Goal: Task Accomplishment & Management: Use online tool/utility

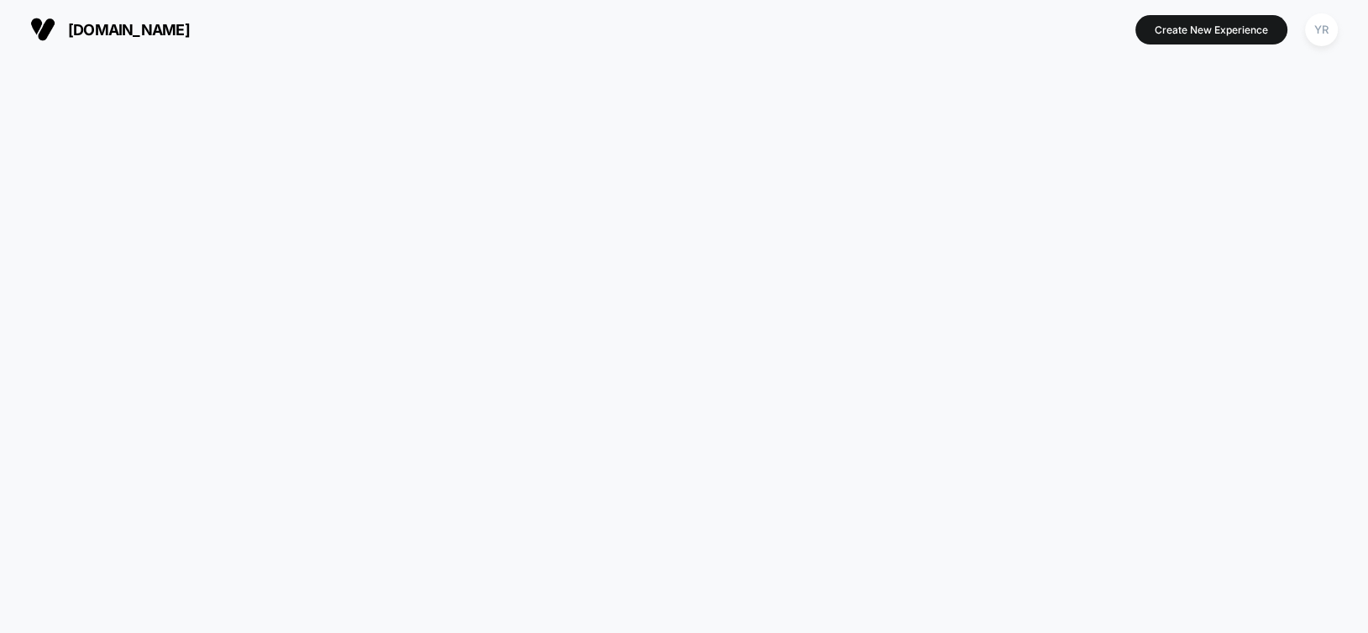
click at [116, 30] on span "[DOMAIN_NAME]" at bounding box center [129, 30] width 122 height 18
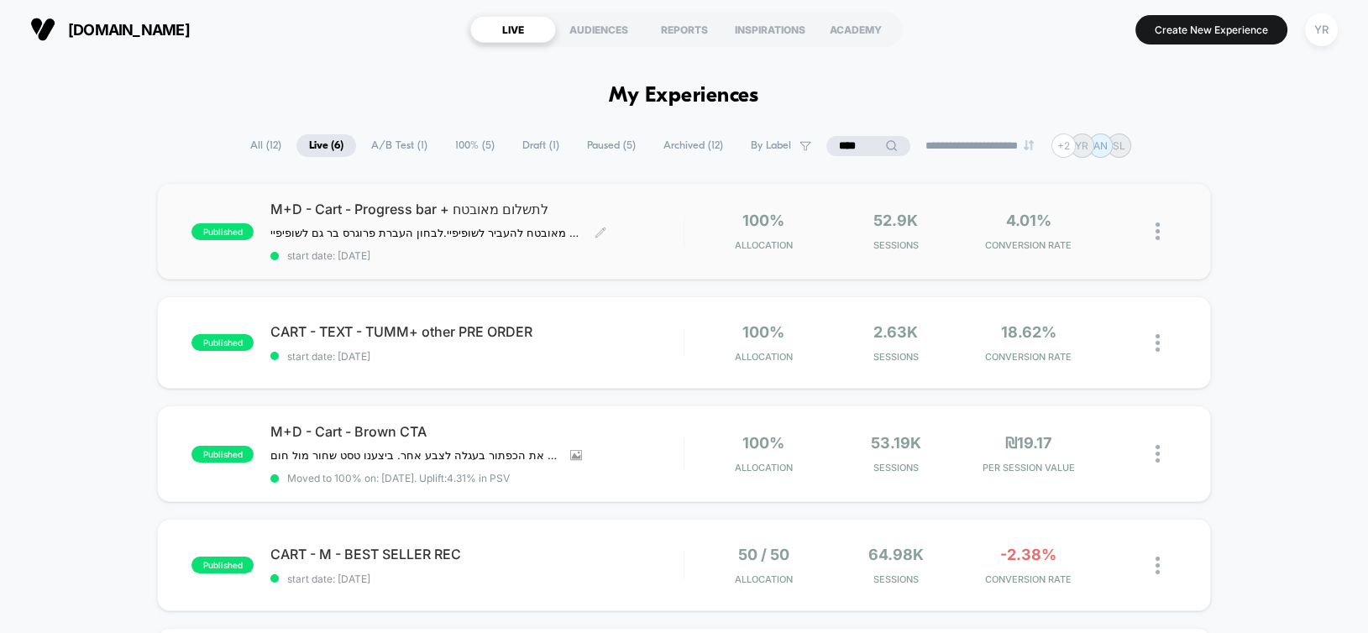
click at [627, 231] on div "M+D - Cart - Progress bar + לתשלום מאובטח תשלום מאובטח להעביר לשופיפיי. לבחון ה…" at bounding box center [476, 231] width 412 height 61
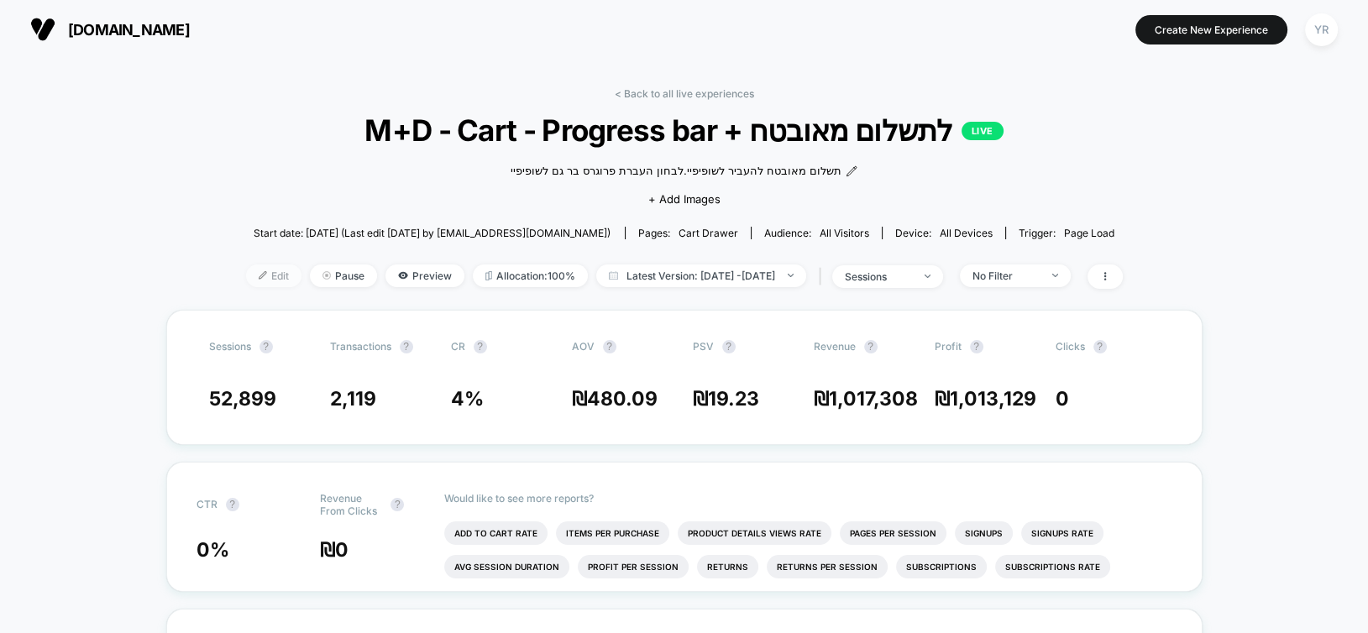
click at [256, 275] on span "Edit" at bounding box center [273, 276] width 55 height 23
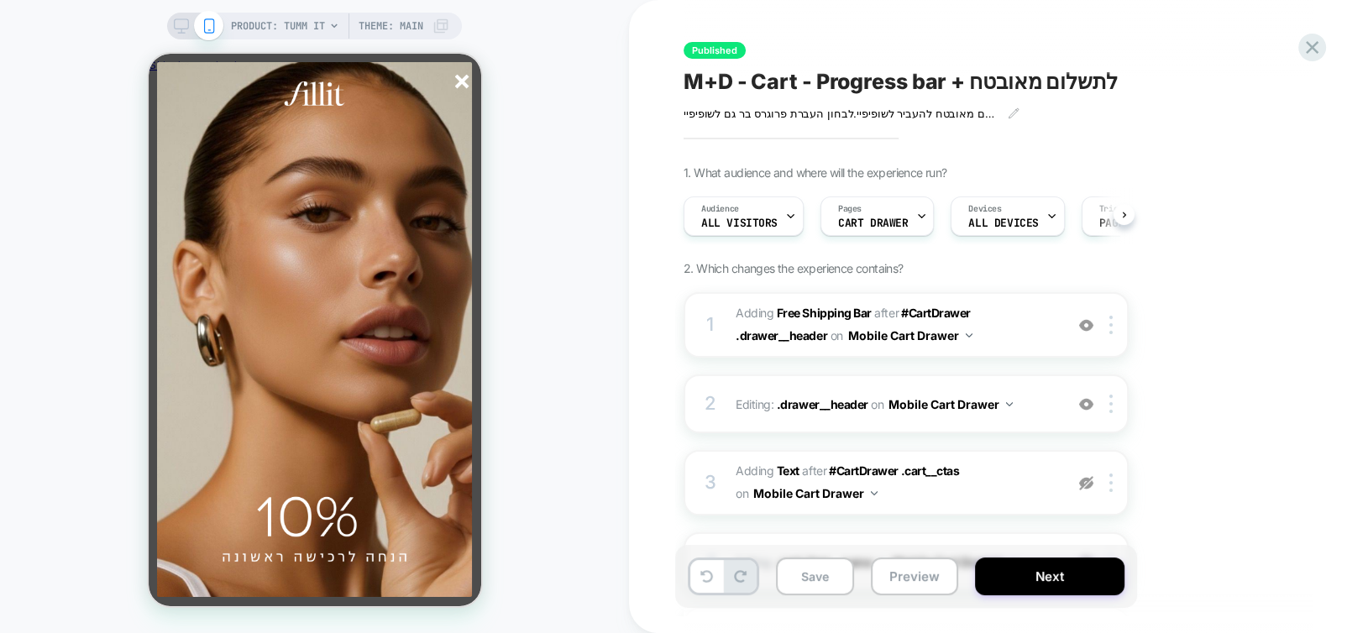
scroll to position [0, -246]
click at [464, 85] on line "סגור" at bounding box center [461, 82] width 12 height 12
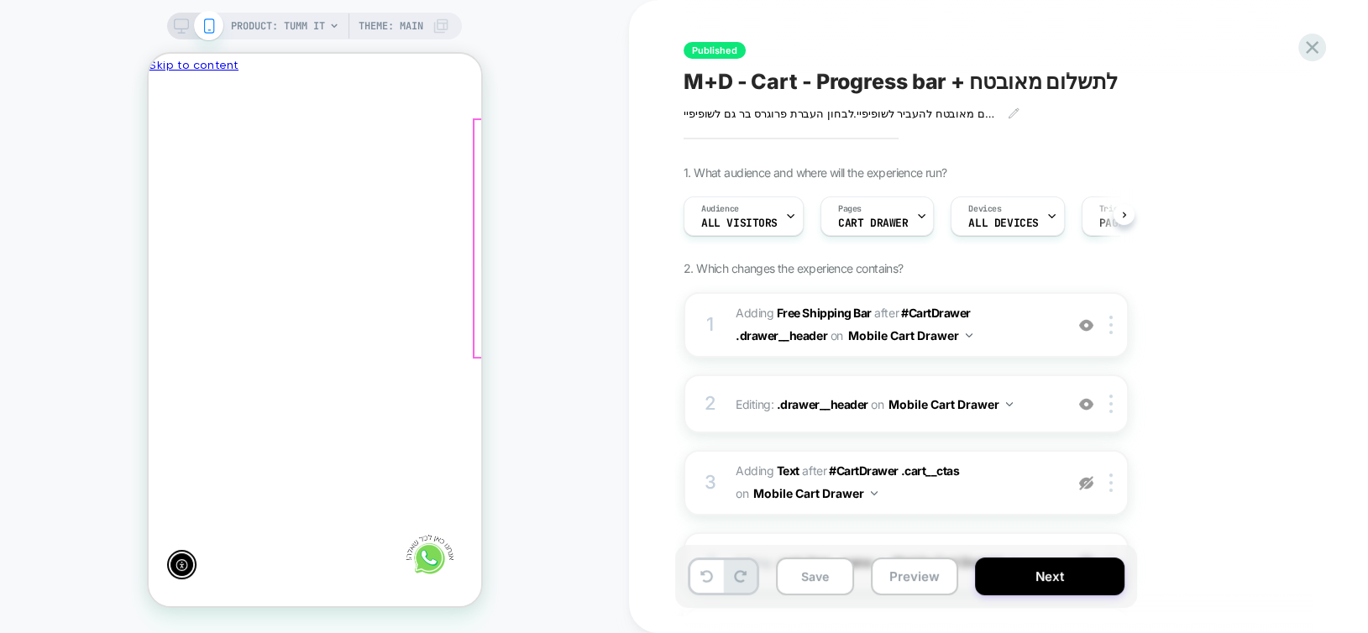
scroll to position [0, 0]
click at [474, 591] on div at bounding box center [617, 586] width 287 height 19
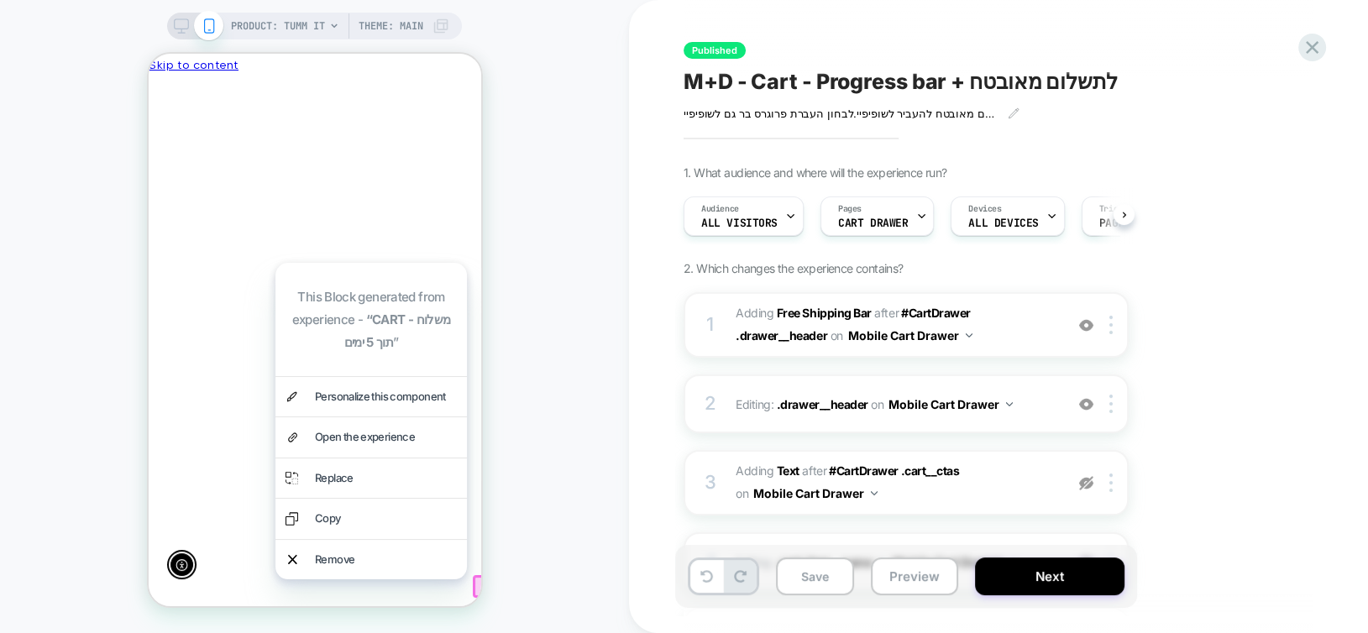
scroll to position [0, -246]
click at [364, 436] on div "Open the experience" at bounding box center [385, 436] width 142 height 19
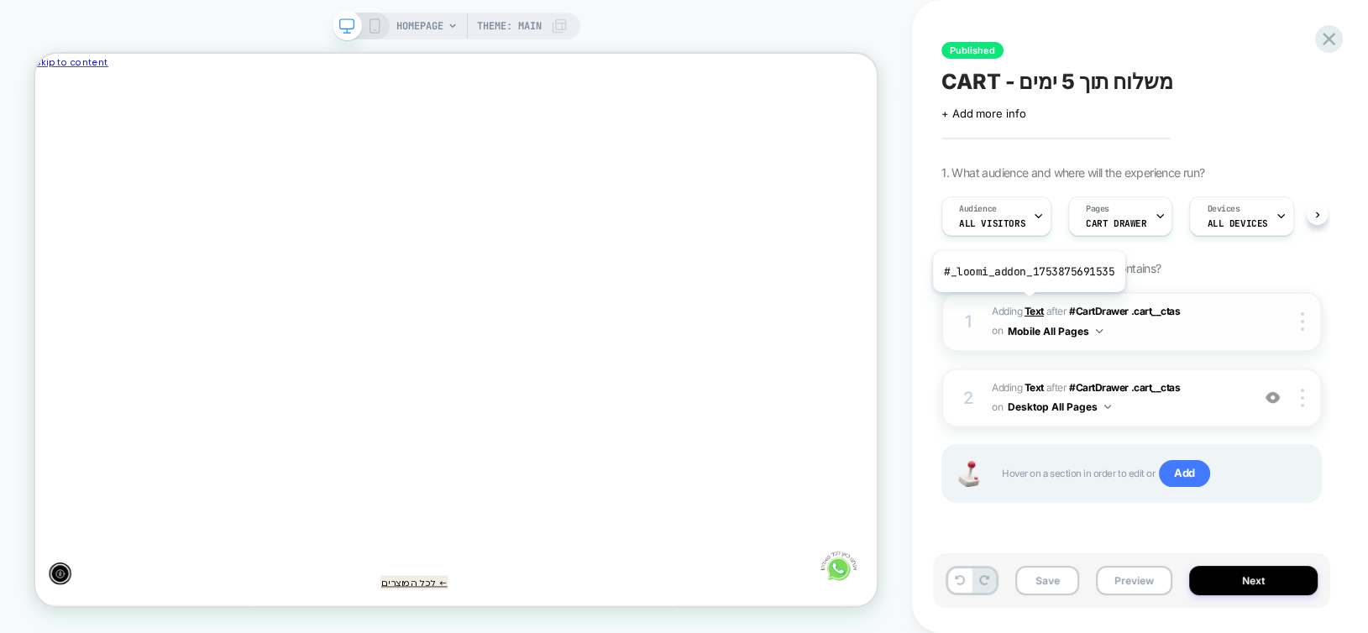
scroll to position [0, -899]
click at [1032, 312] on b "Text" at bounding box center [1034, 311] width 19 height 13
click at [1332, 46] on icon at bounding box center [1329, 39] width 23 height 23
